Goal: Navigation & Orientation: Find specific page/section

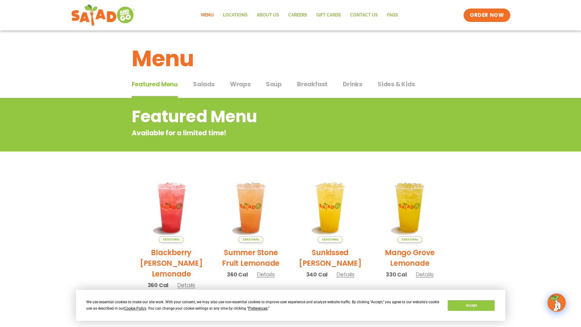
click at [207, 84] on span "Salads" at bounding box center [204, 84] width 22 height 9
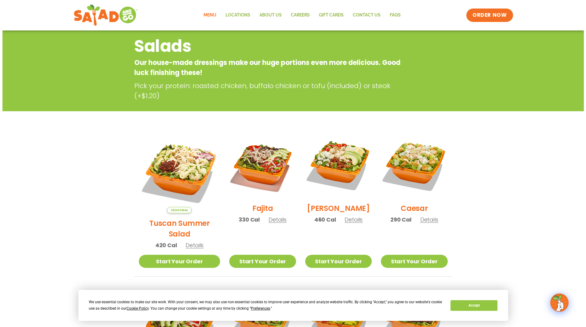
scroll to position [61, 0]
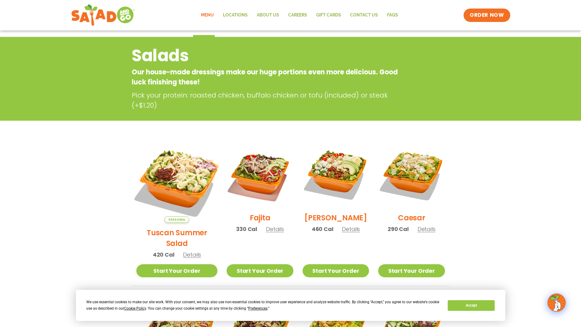
click at [177, 180] on img at bounding box center [177, 183] width 96 height 96
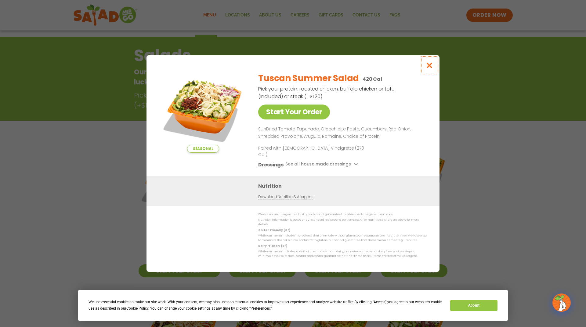
click at [431, 69] on icon "Close modal" at bounding box center [430, 65] width 8 height 6
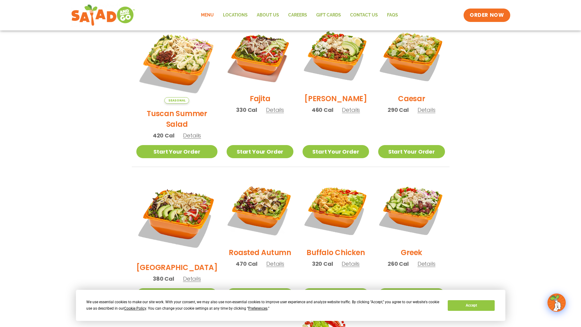
scroll to position [190, 0]
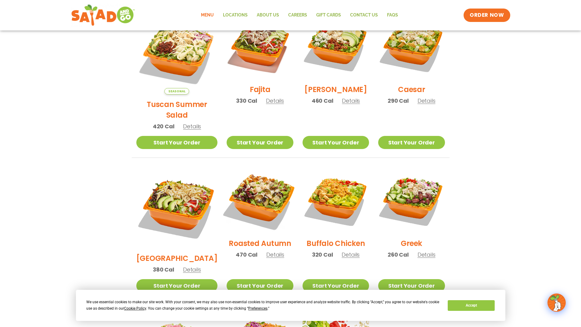
click at [248, 195] on img at bounding box center [260, 200] width 78 height 78
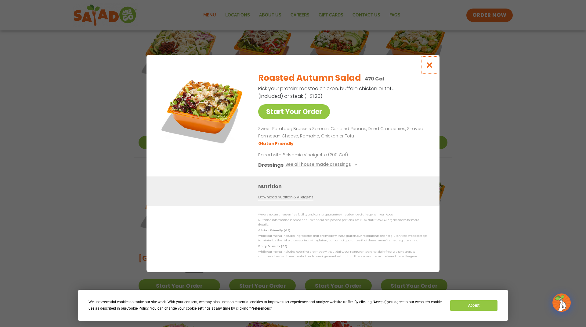
click at [428, 65] on icon "Close modal" at bounding box center [430, 65] width 8 height 6
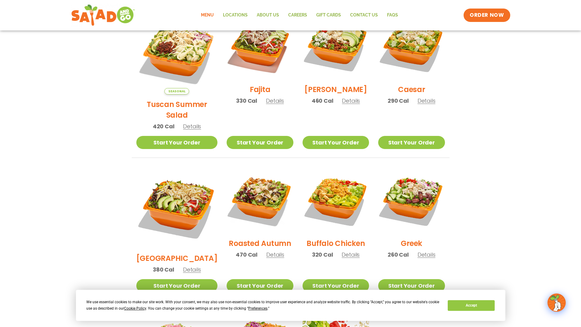
click at [174, 253] on h2 "[GEOGRAPHIC_DATA]" at bounding box center [176, 258] width 81 height 11
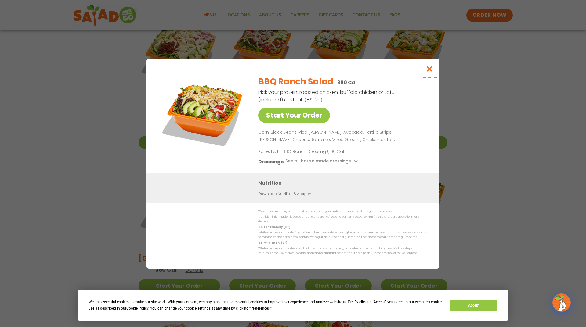
click at [430, 70] on icon "Close modal" at bounding box center [430, 69] width 8 height 6
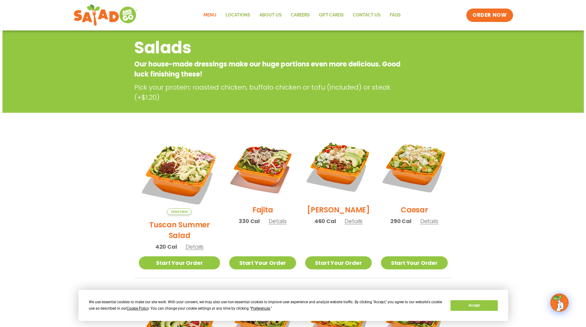
scroll to position [67, 0]
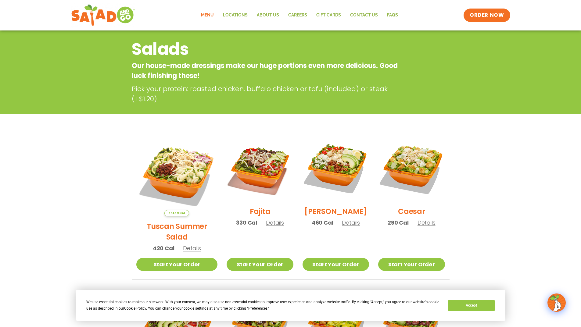
click at [345, 181] on img at bounding box center [336, 168] width 67 height 67
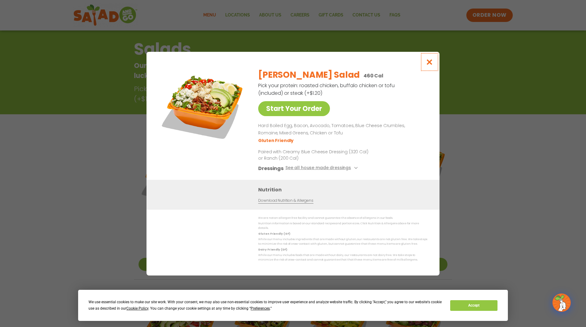
click at [427, 62] on icon "Close modal" at bounding box center [430, 62] width 8 height 6
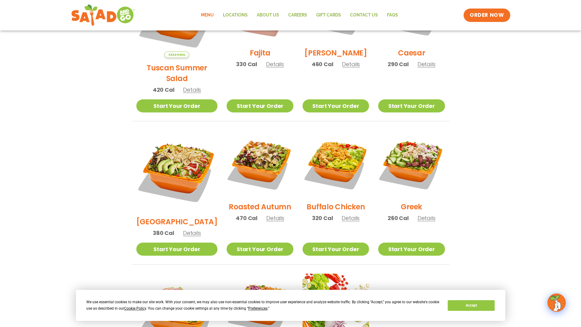
scroll to position [220, 0]
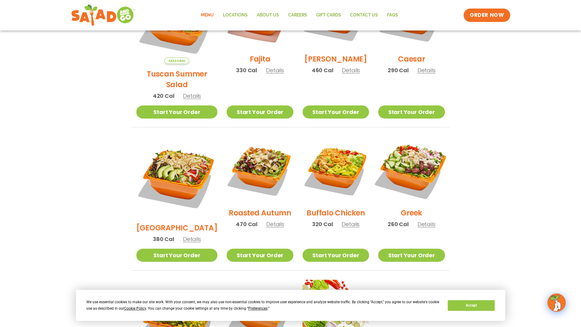
click at [412, 164] on img at bounding box center [412, 170] width 78 height 78
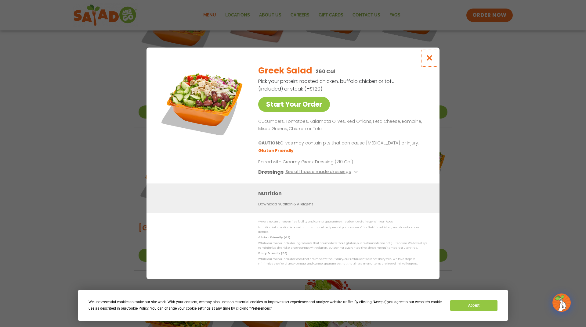
click at [429, 56] on icon "Close modal" at bounding box center [430, 58] width 8 height 6
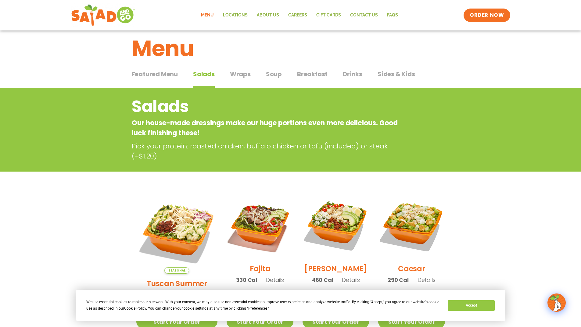
scroll to position [0, 0]
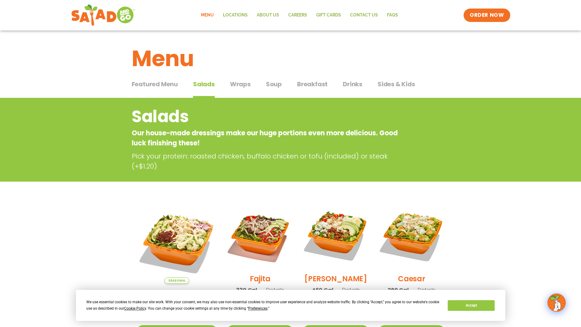
click at [352, 86] on span "Drinks" at bounding box center [353, 84] width 20 height 9
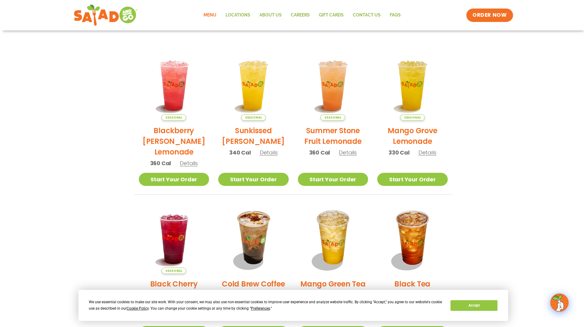
scroll to position [95, 0]
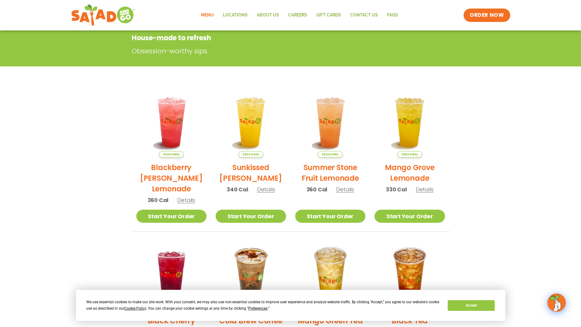
click at [345, 178] on h2 "Summer Stone Fruit Lemonade" at bounding box center [330, 172] width 71 height 21
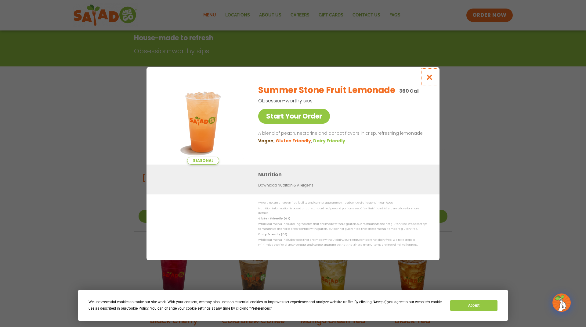
click at [427, 81] on icon "Close modal" at bounding box center [430, 77] width 8 height 6
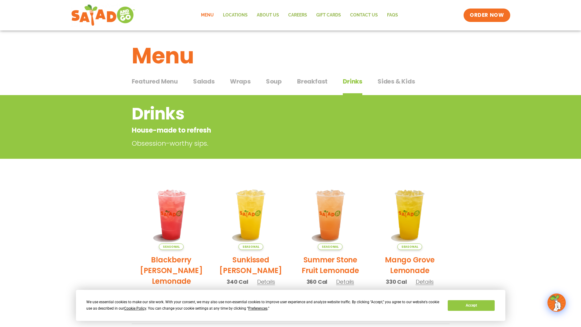
scroll to position [0, 0]
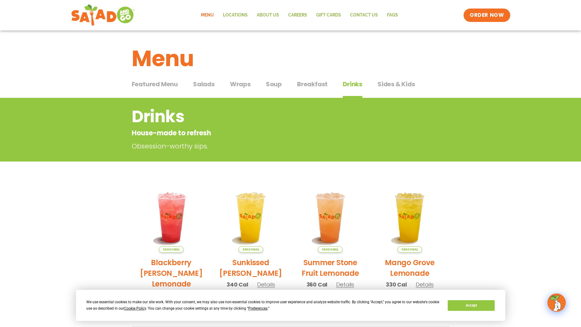
click at [275, 85] on span "Soup" at bounding box center [274, 84] width 16 height 9
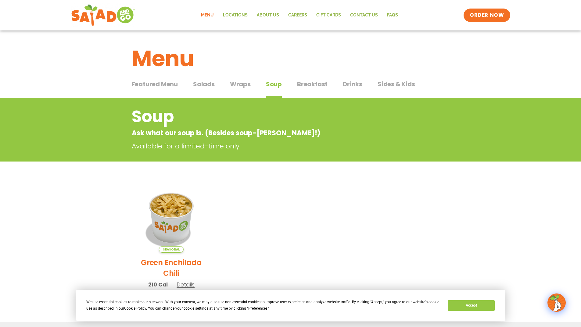
click at [245, 86] on span "Wraps" at bounding box center [240, 84] width 21 height 9
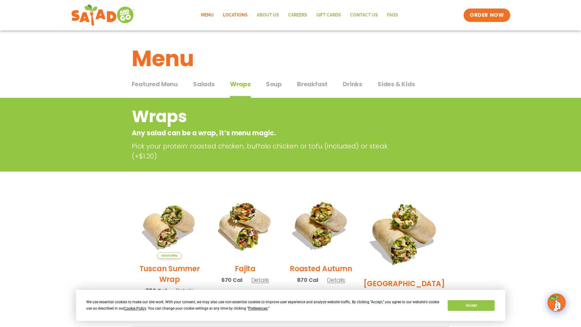
click at [243, 11] on link "Locations" at bounding box center [236, 15] width 34 height 14
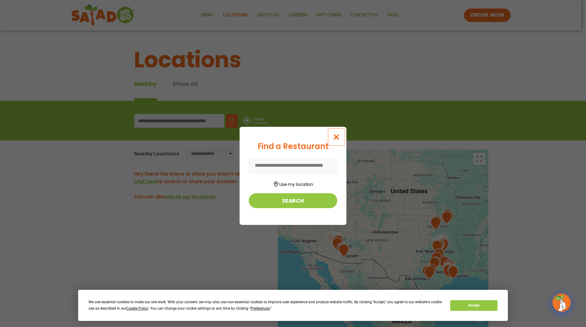
click at [340, 139] on icon "Close modal" at bounding box center [337, 137] width 8 height 6
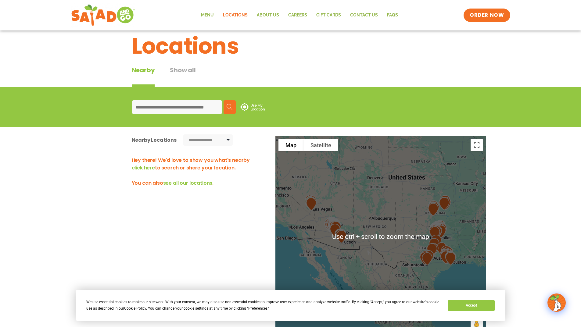
scroll to position [13, 0]
